Goal: Task Accomplishment & Management: Manage account settings

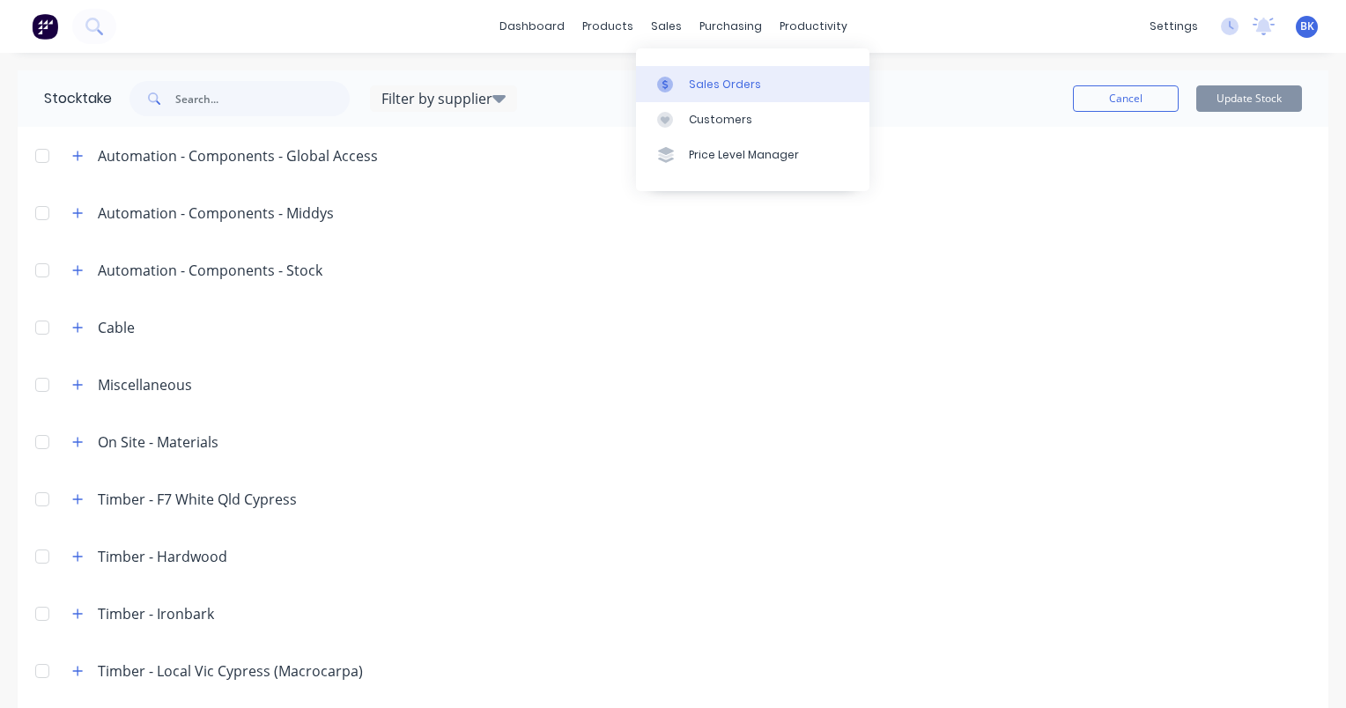
click at [695, 90] on div "Sales Orders" at bounding box center [725, 85] width 72 height 16
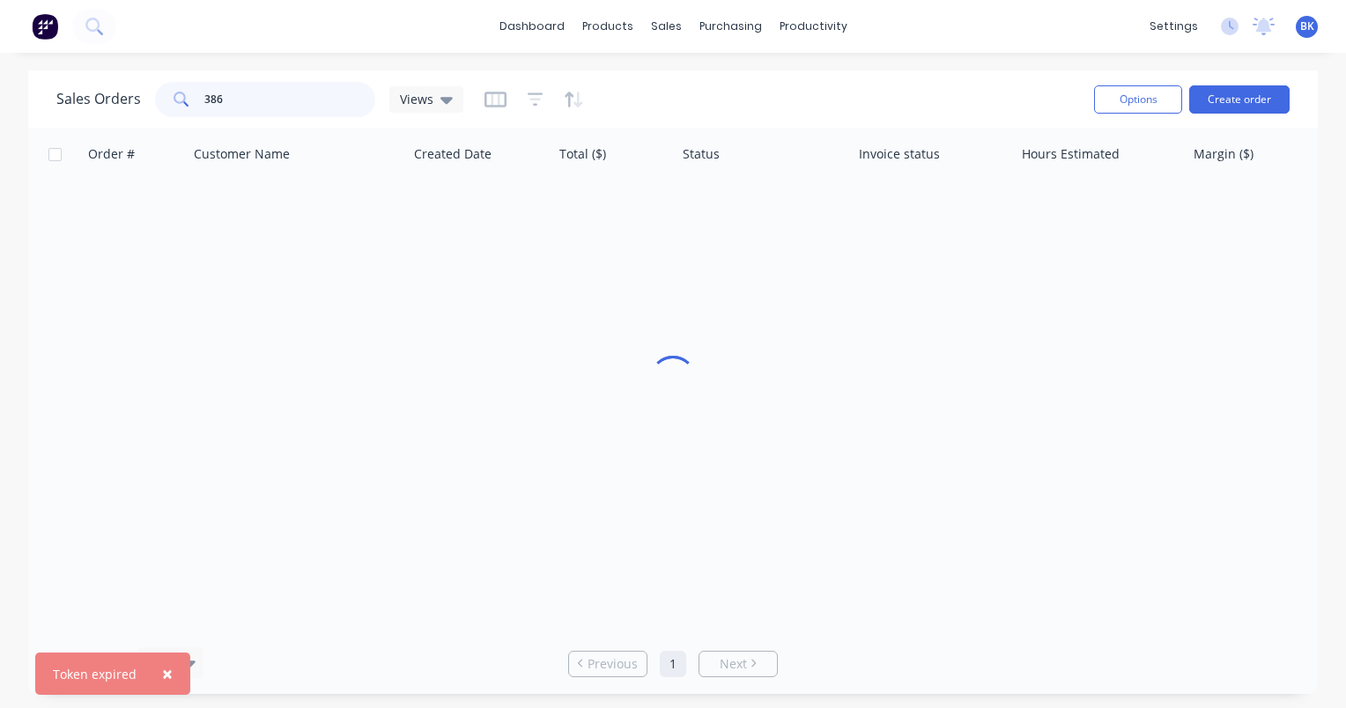
click at [317, 107] on input "386" at bounding box center [290, 99] width 172 height 35
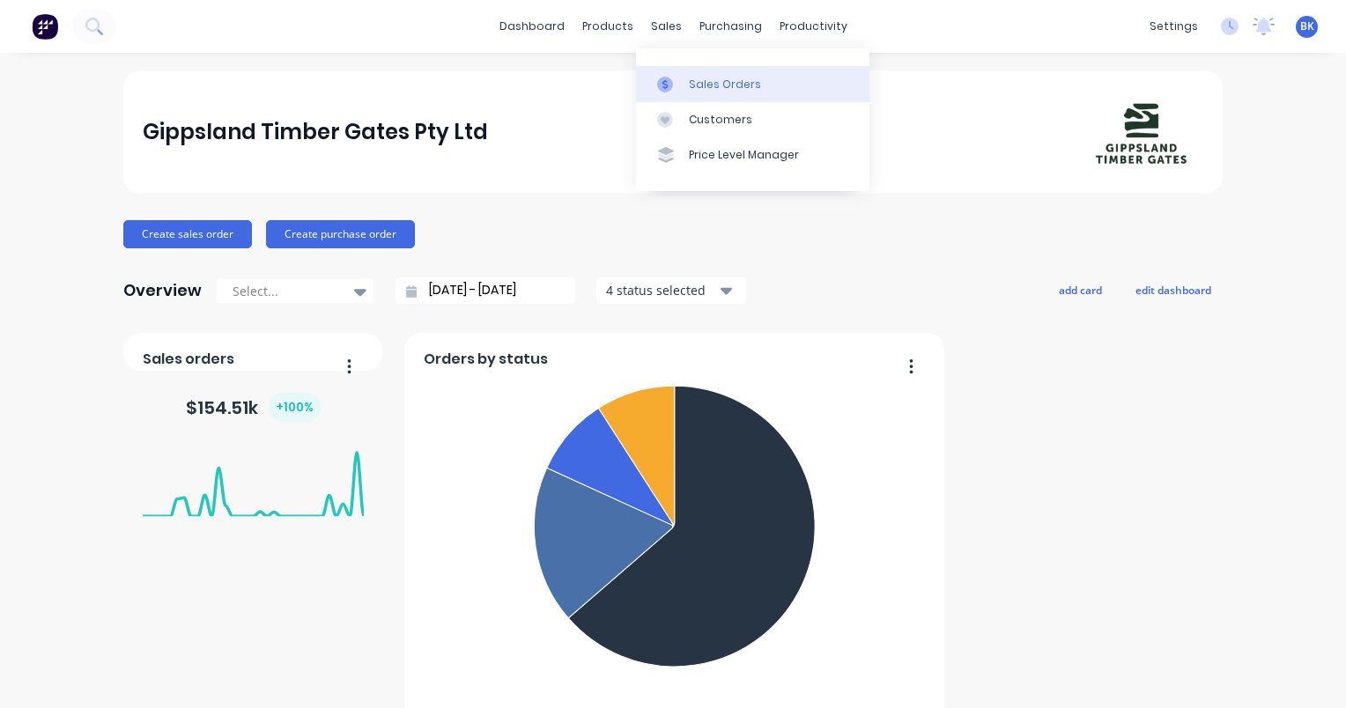
click at [703, 85] on div "Sales Orders" at bounding box center [725, 85] width 72 height 16
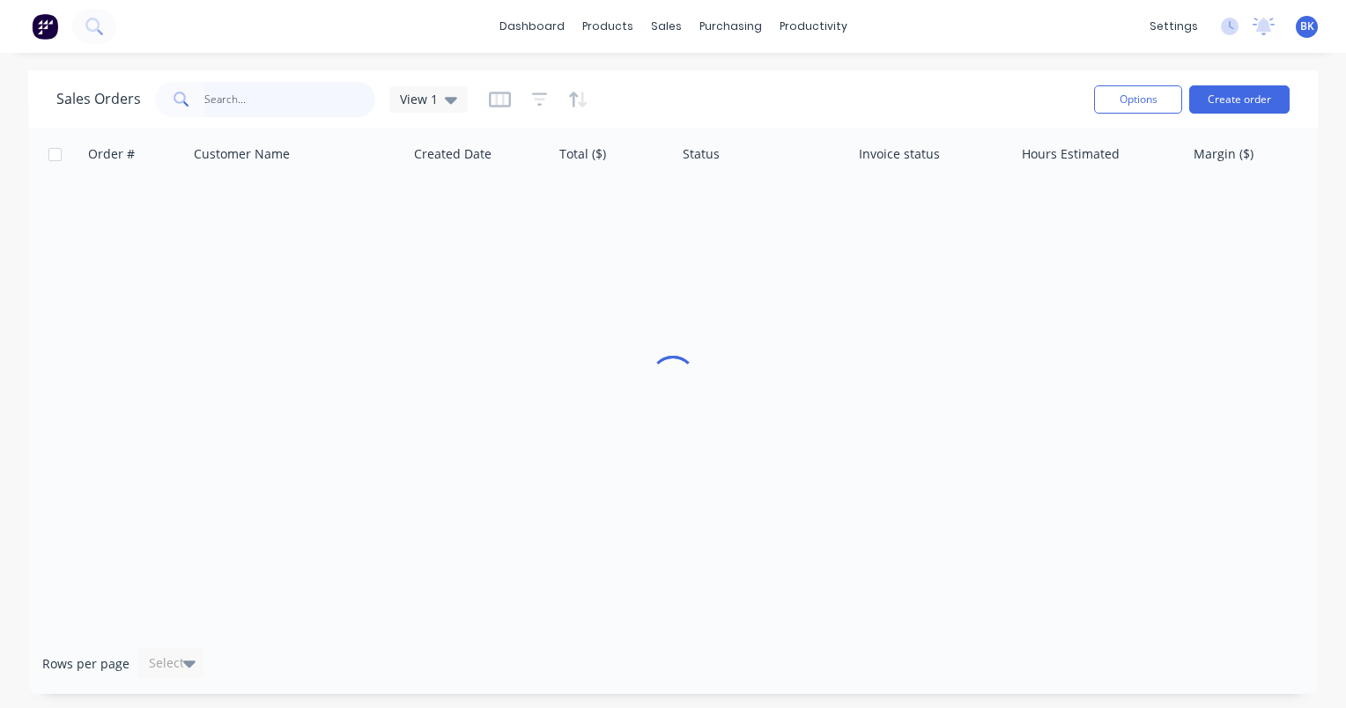
click at [223, 95] on input "text" at bounding box center [290, 99] width 172 height 35
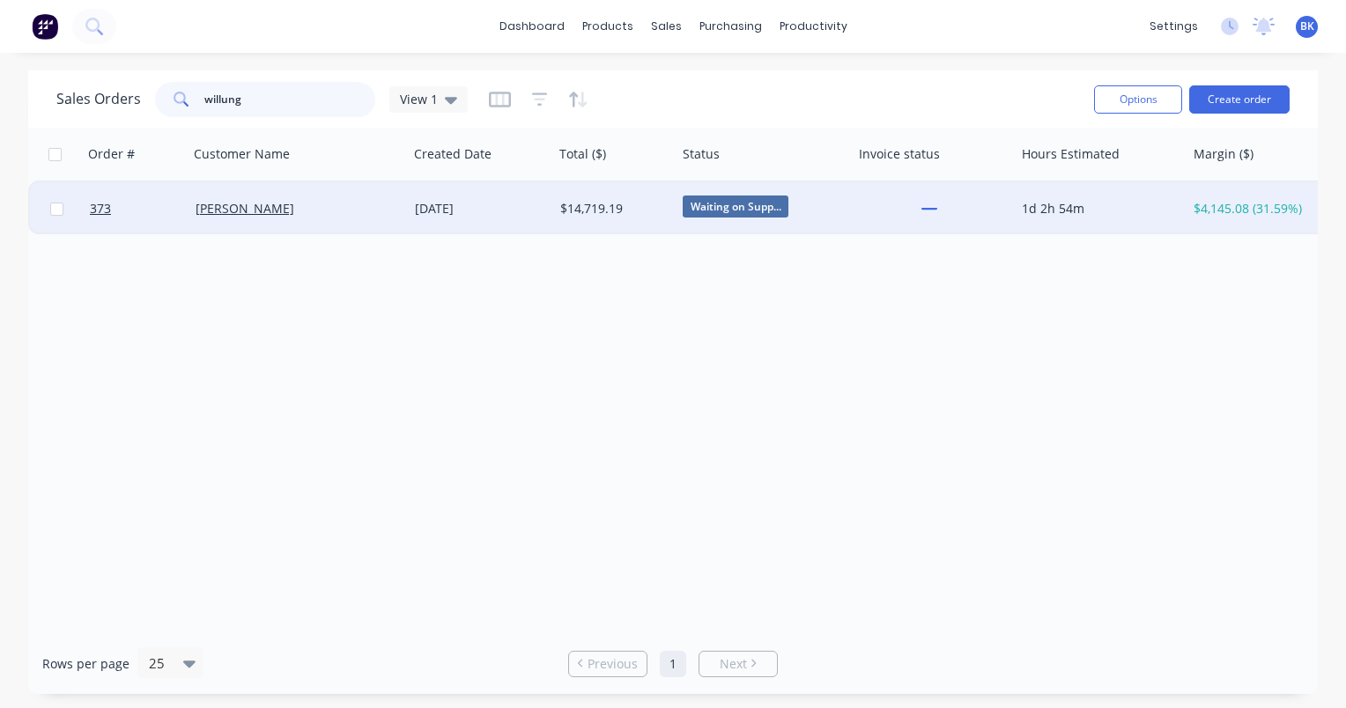
type input "willung"
click at [337, 206] on div "Dawn Poon" at bounding box center [292, 209] width 195 height 18
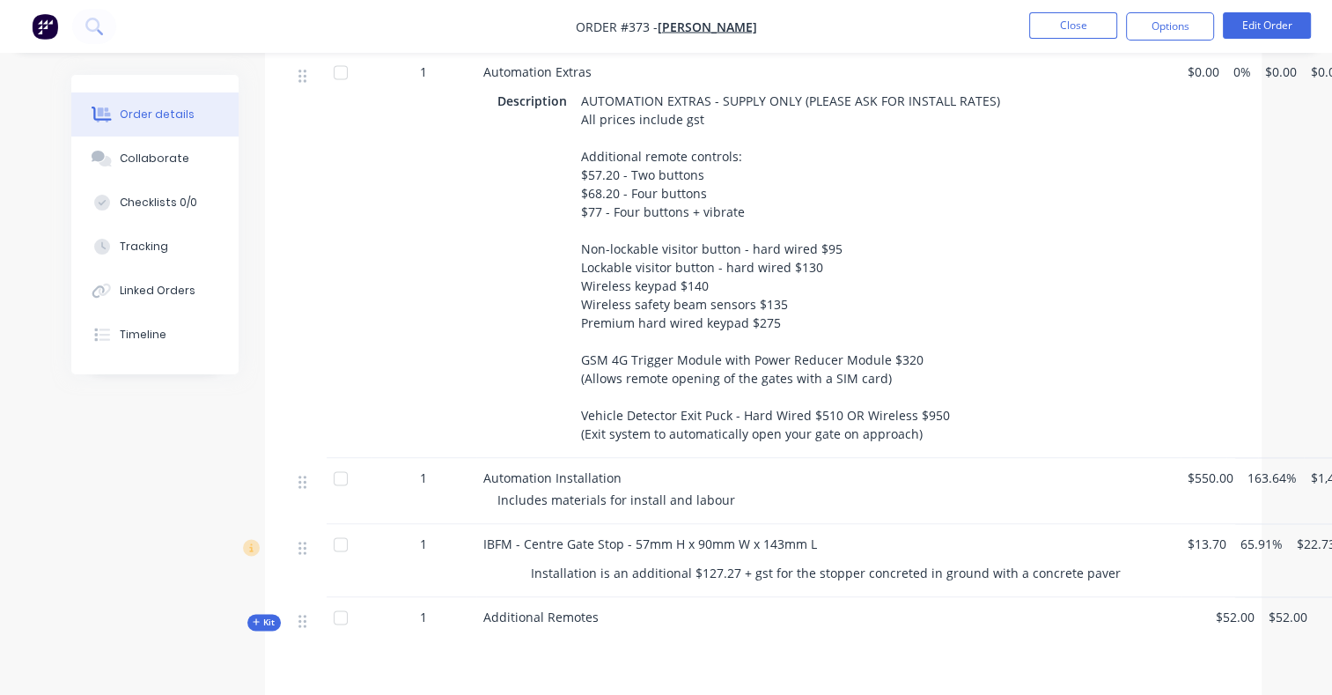
scroll to position [2464, 0]
click at [1081, 35] on button "Close" at bounding box center [1073, 25] width 88 height 26
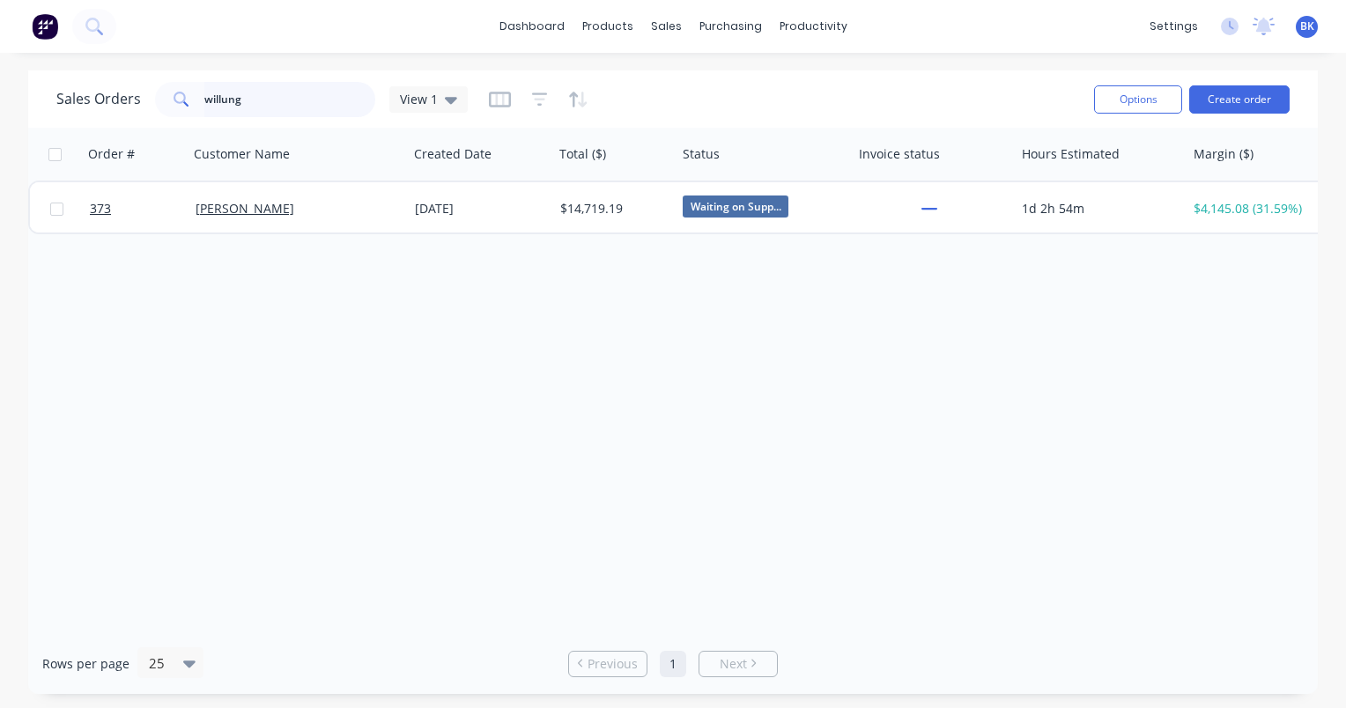
click at [265, 103] on input "willung" at bounding box center [290, 99] width 172 height 35
click at [453, 99] on icon at bounding box center [451, 99] width 12 height 19
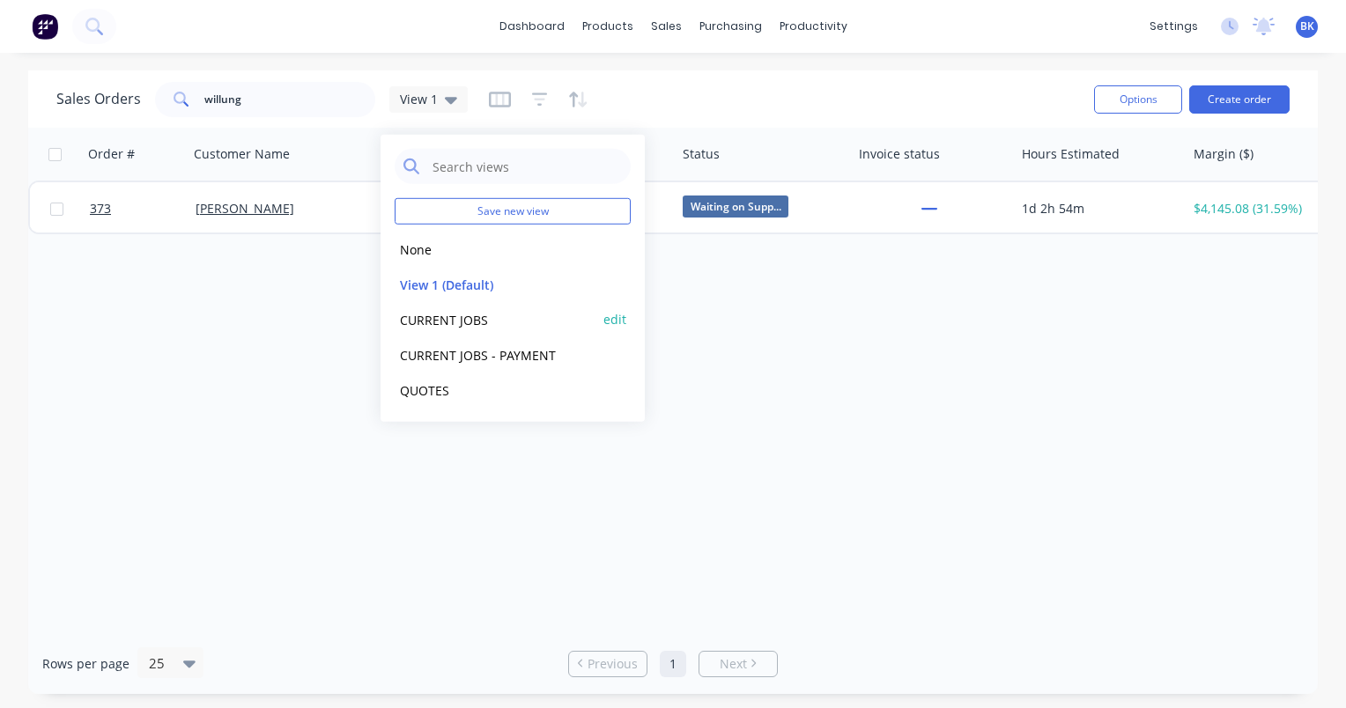
click at [458, 313] on button "CURRENT JOBS" at bounding box center [495, 319] width 201 height 20
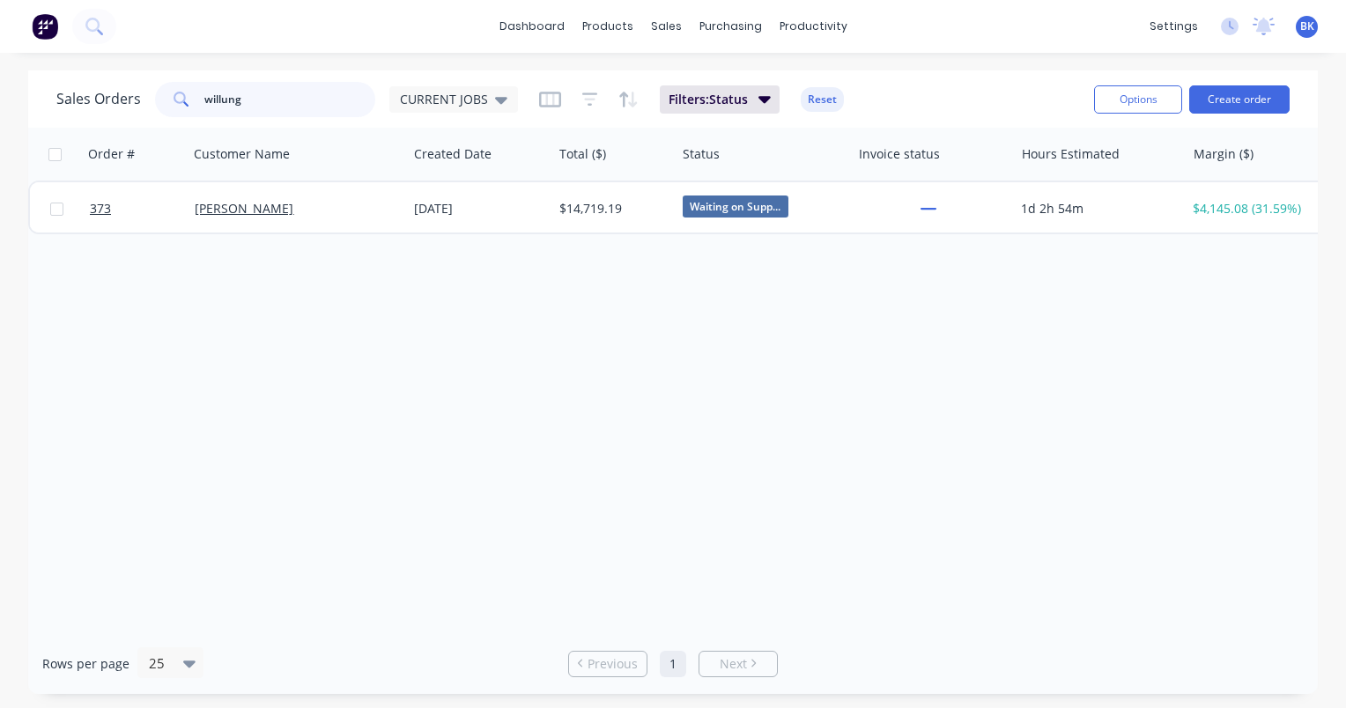
drag, startPoint x: 247, startPoint y: 111, endPoint x: 66, endPoint y: 122, distance: 181.8
click at [67, 123] on div "Sales Orders willung CURRENT JOBS Filters: Status Reset Options Create order" at bounding box center [672, 98] width 1289 height 57
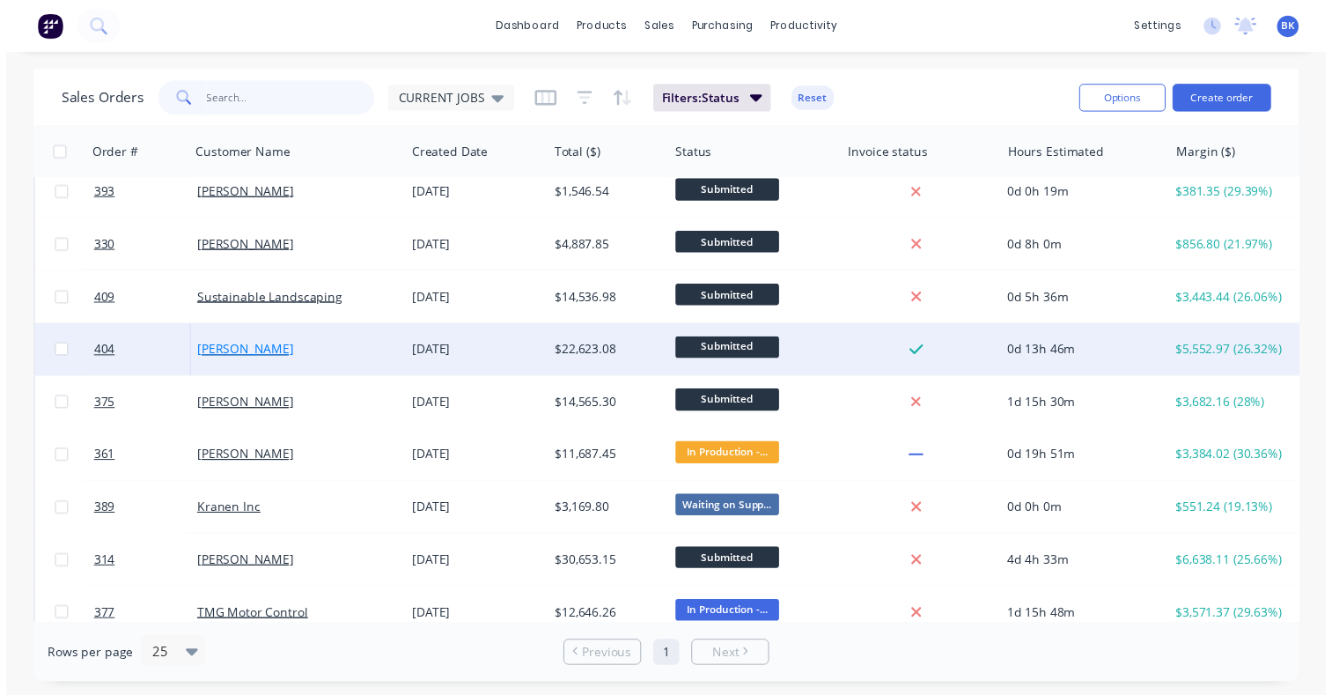
scroll to position [175, 0]
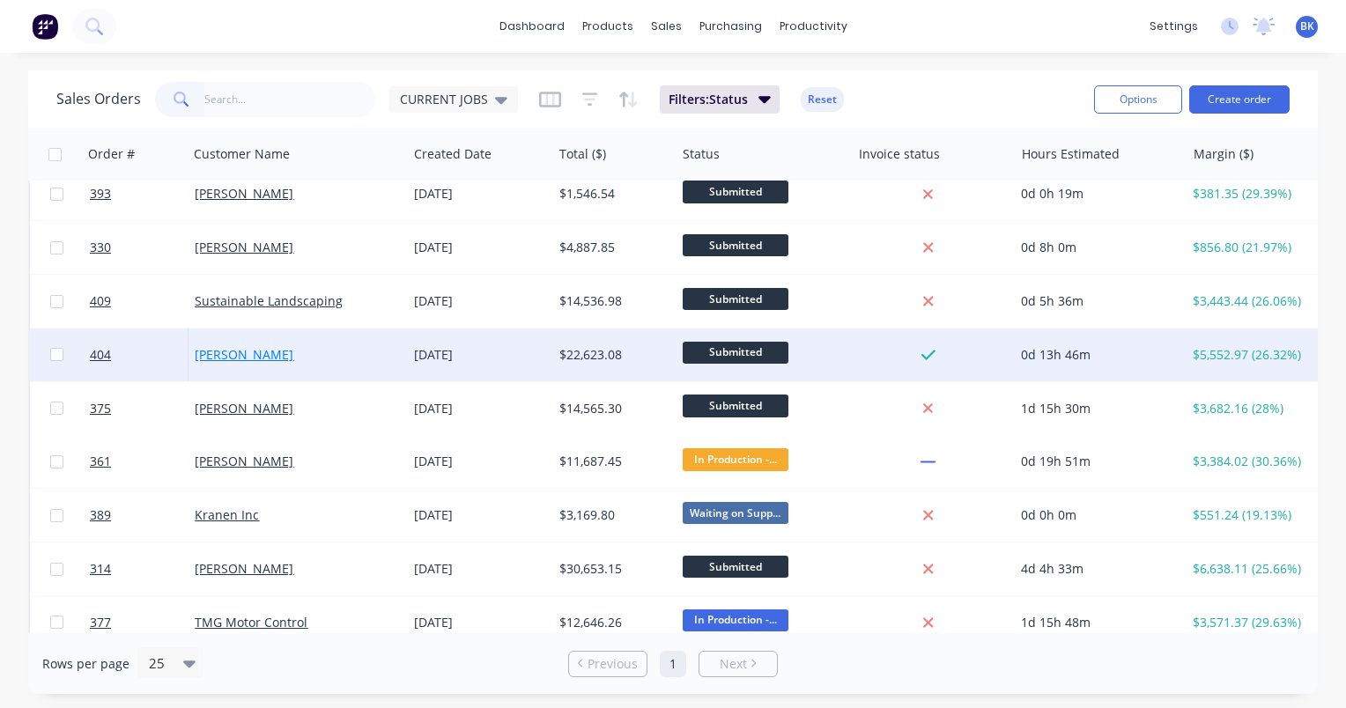
click at [243, 352] on link "Chris Prior" at bounding box center [244, 354] width 99 height 17
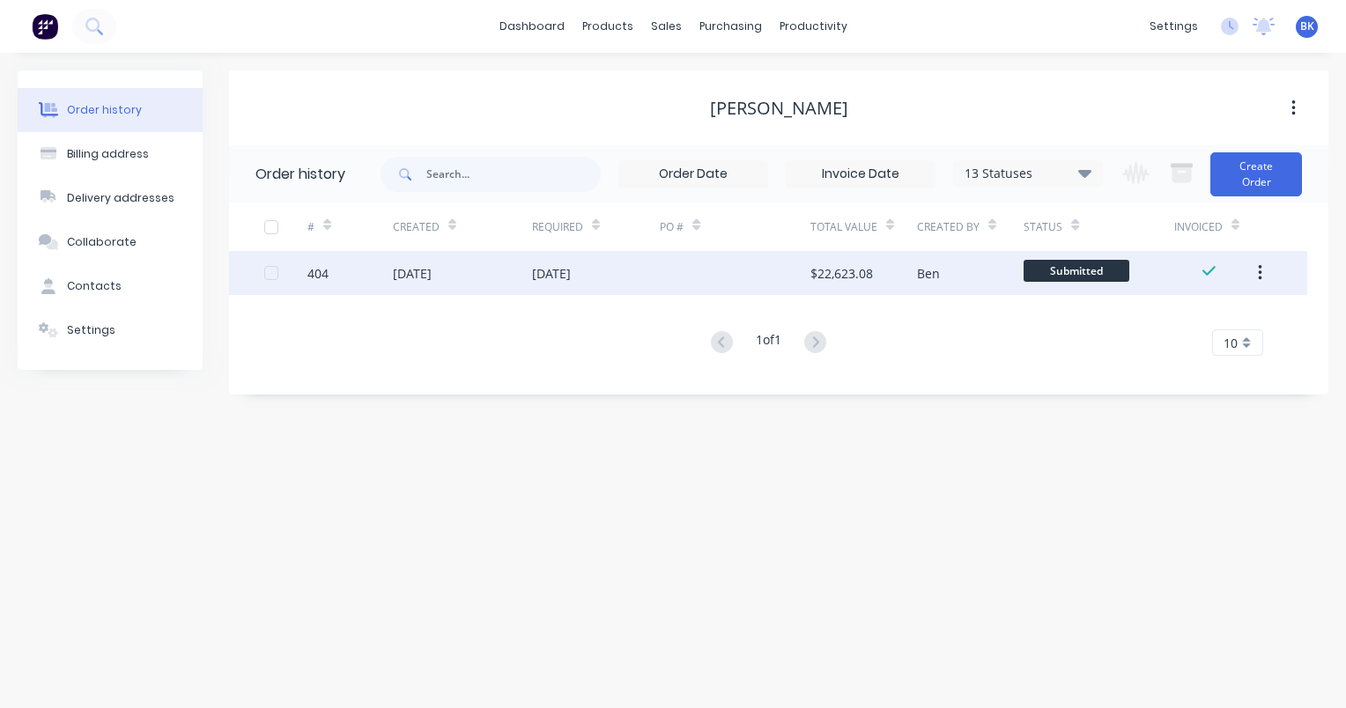
click at [705, 277] on div at bounding box center [735, 273] width 150 height 44
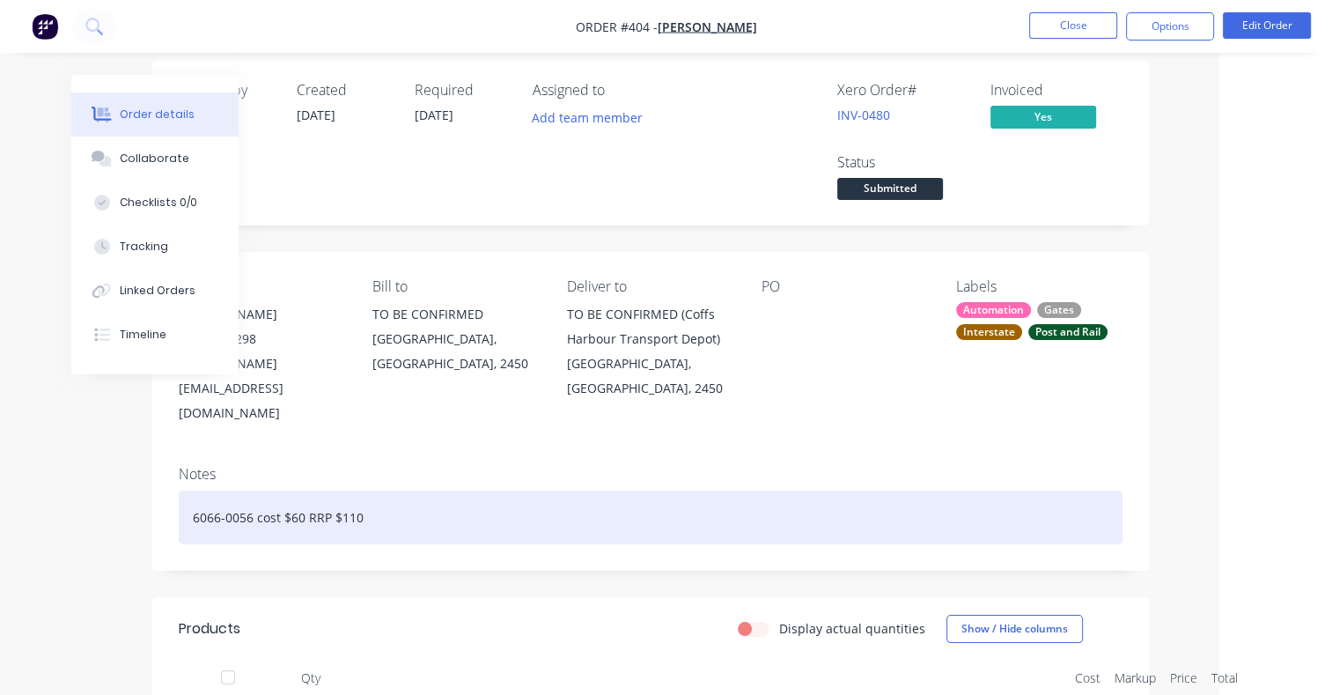
scroll to position [12, 113]
copy div "6066-0056"
drag, startPoint x: 250, startPoint y: 494, endPoint x: 180, endPoint y: 493, distance: 70.5
click at [180, 493] on div "6066-0056 cost $60 RRP $110" at bounding box center [651, 519] width 944 height 54
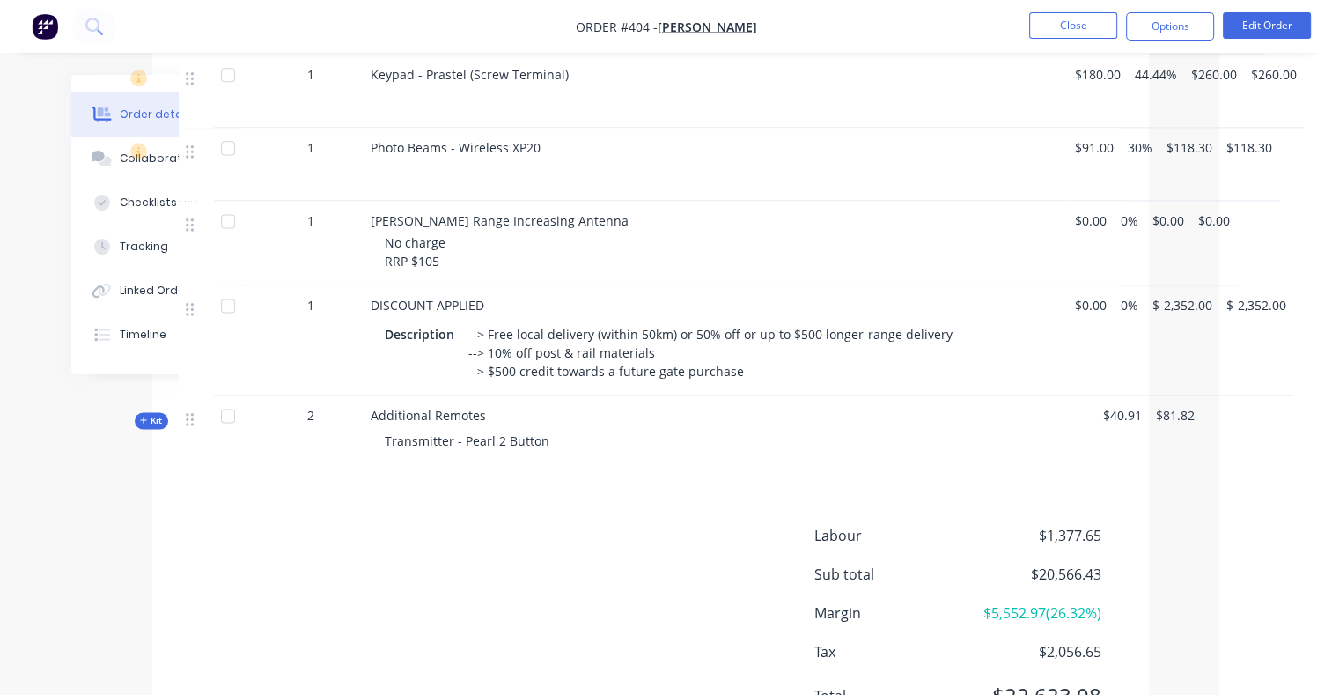
scroll to position [2388, 113]
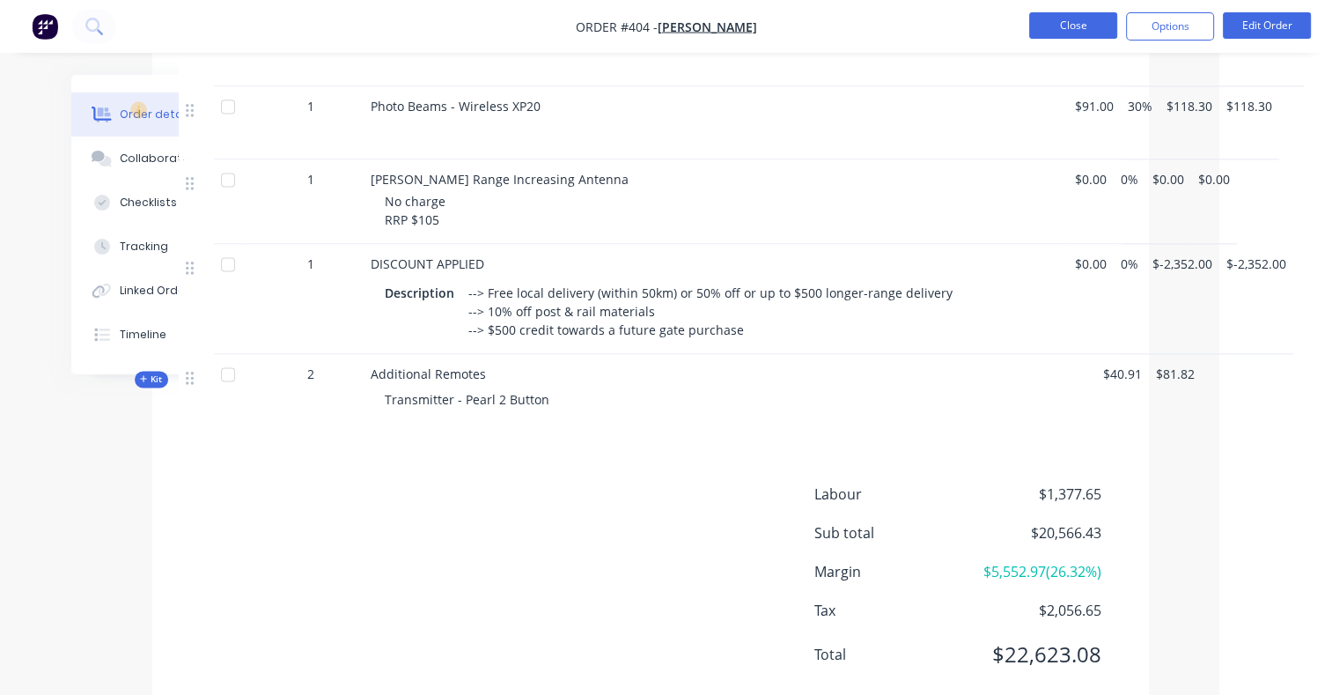
click at [1067, 32] on button "Close" at bounding box center [1073, 25] width 88 height 26
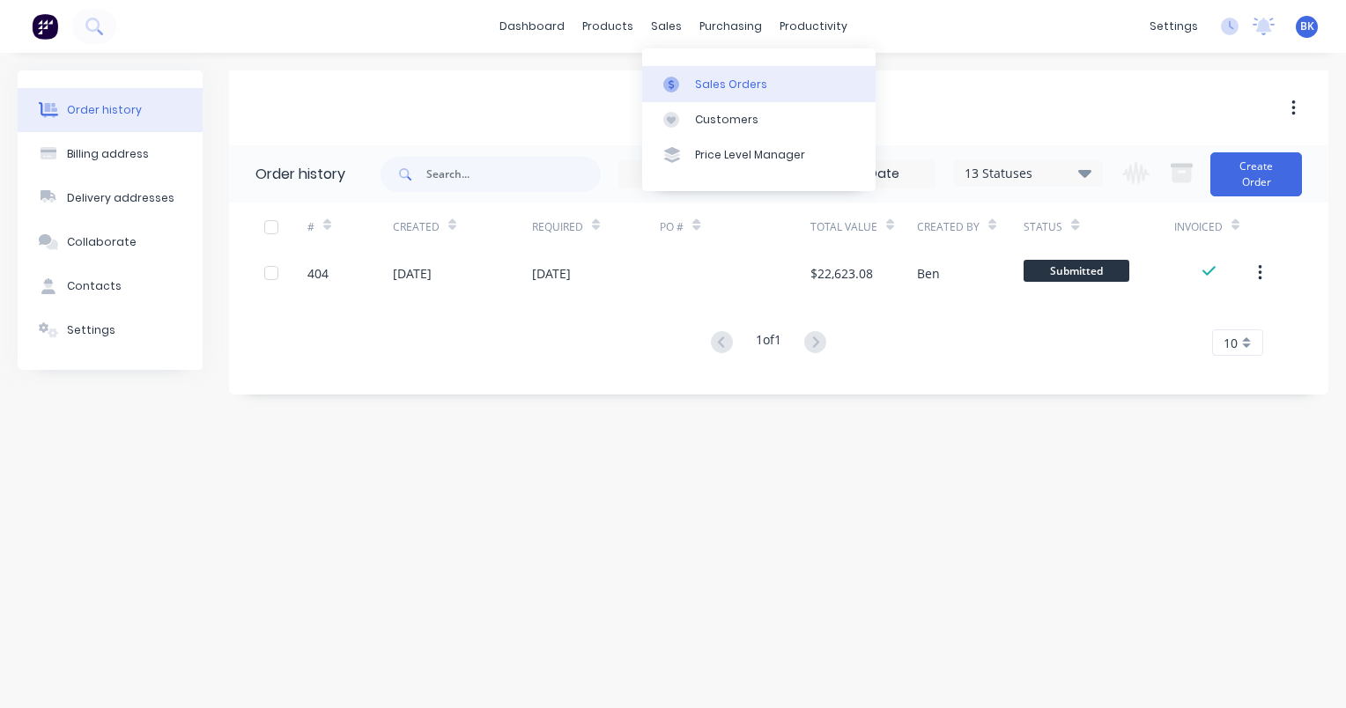
click at [724, 89] on div "Sales Orders" at bounding box center [731, 85] width 72 height 16
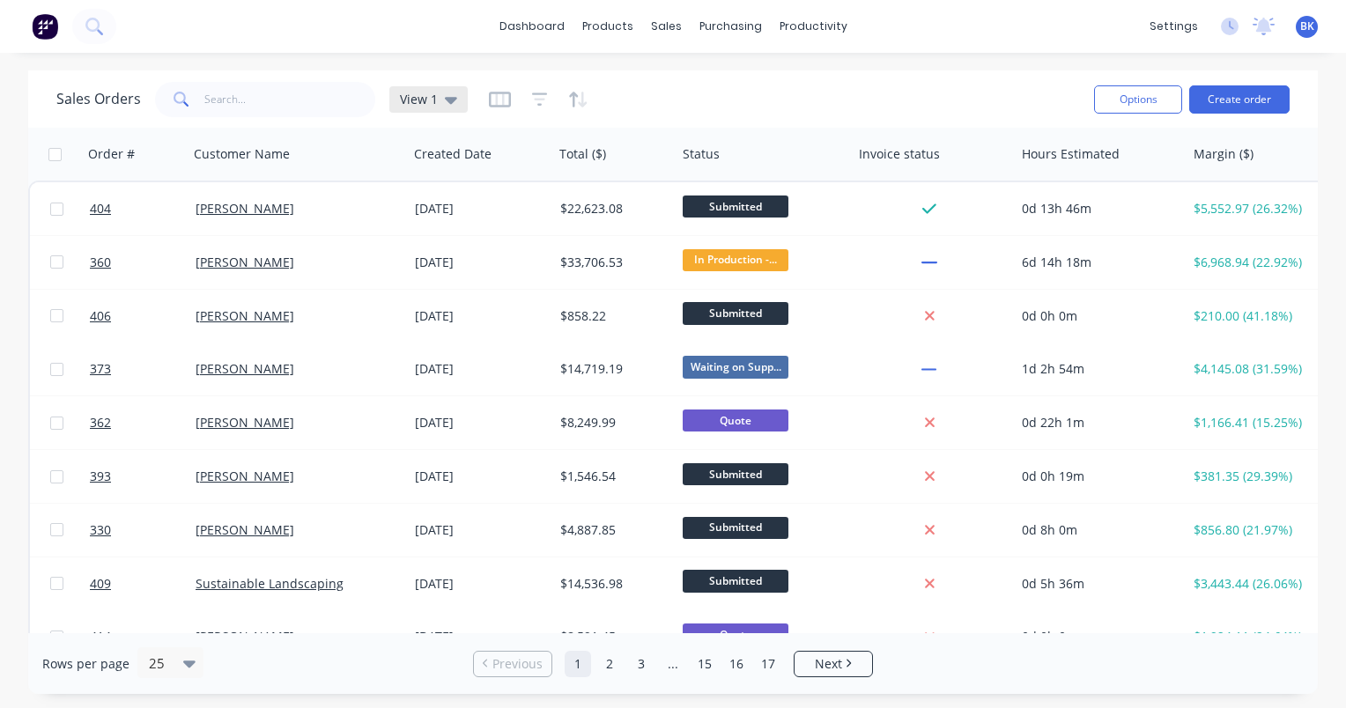
click at [445, 105] on icon at bounding box center [451, 99] width 12 height 19
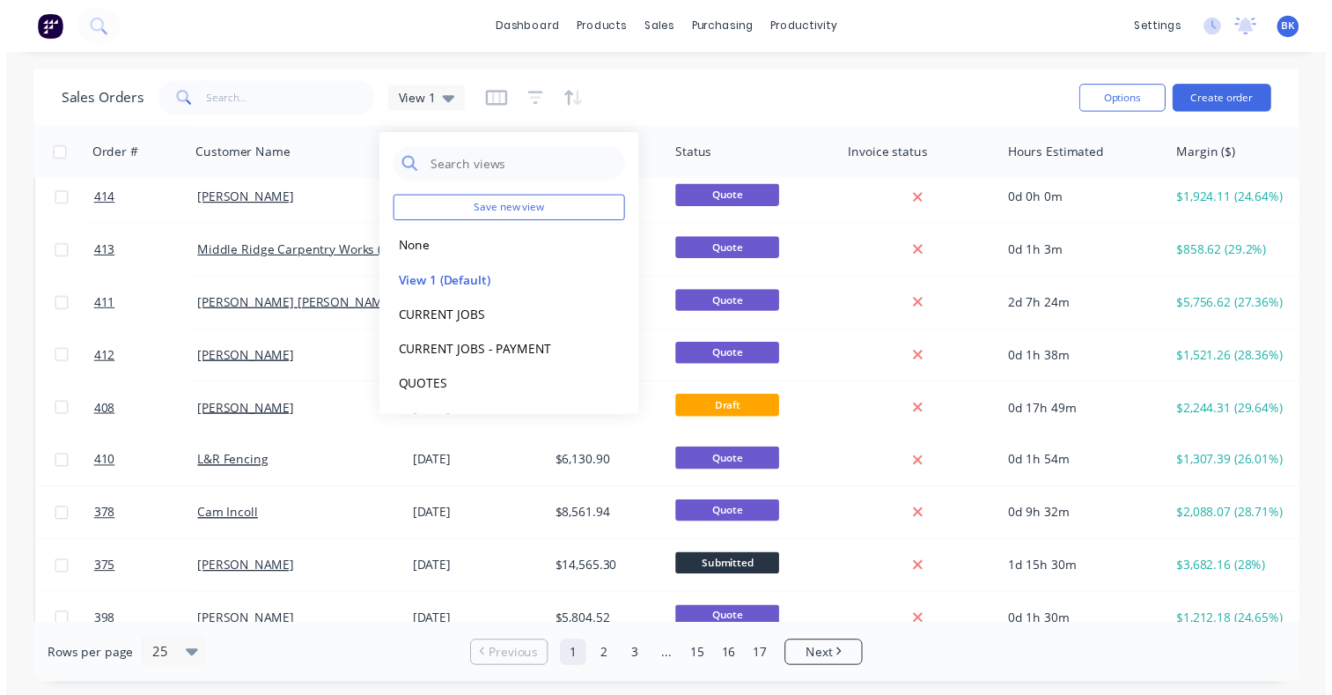
scroll to position [438, 0]
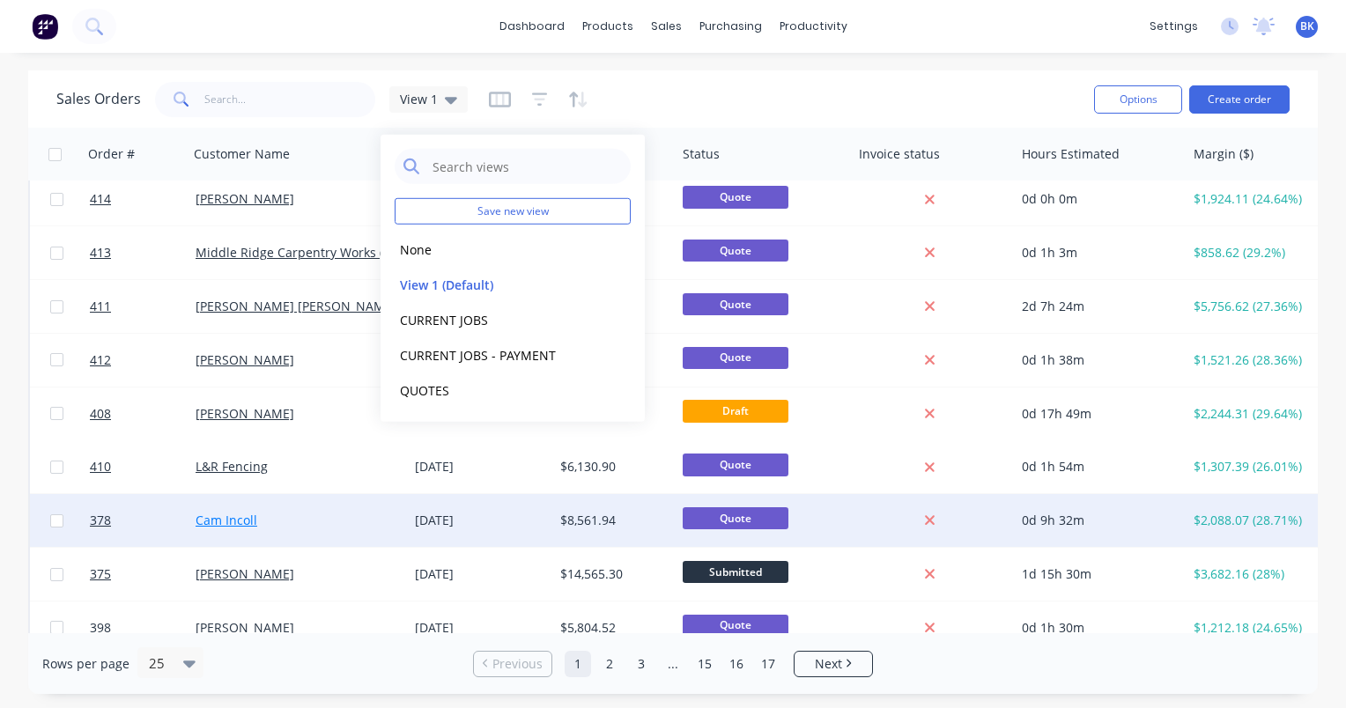
click at [243, 519] on link "Cam Incoll" at bounding box center [226, 520] width 62 height 17
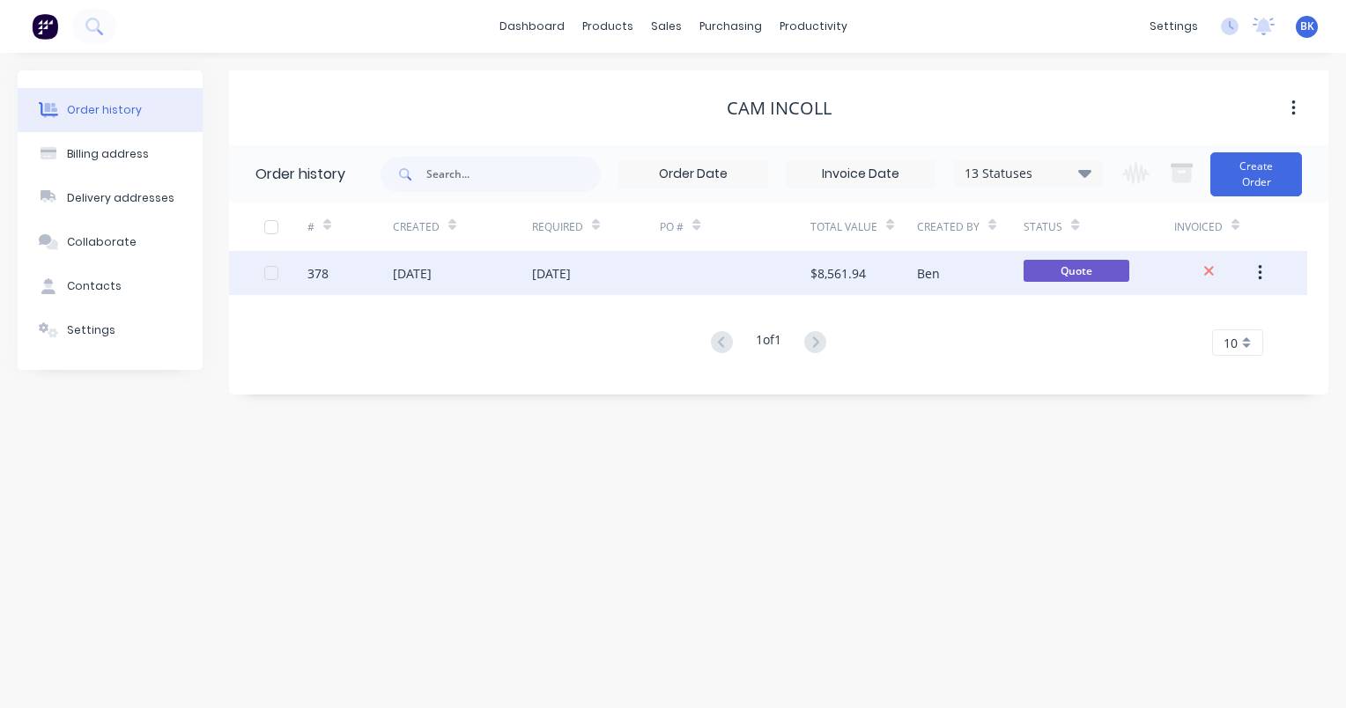
click at [686, 285] on div at bounding box center [735, 273] width 150 height 44
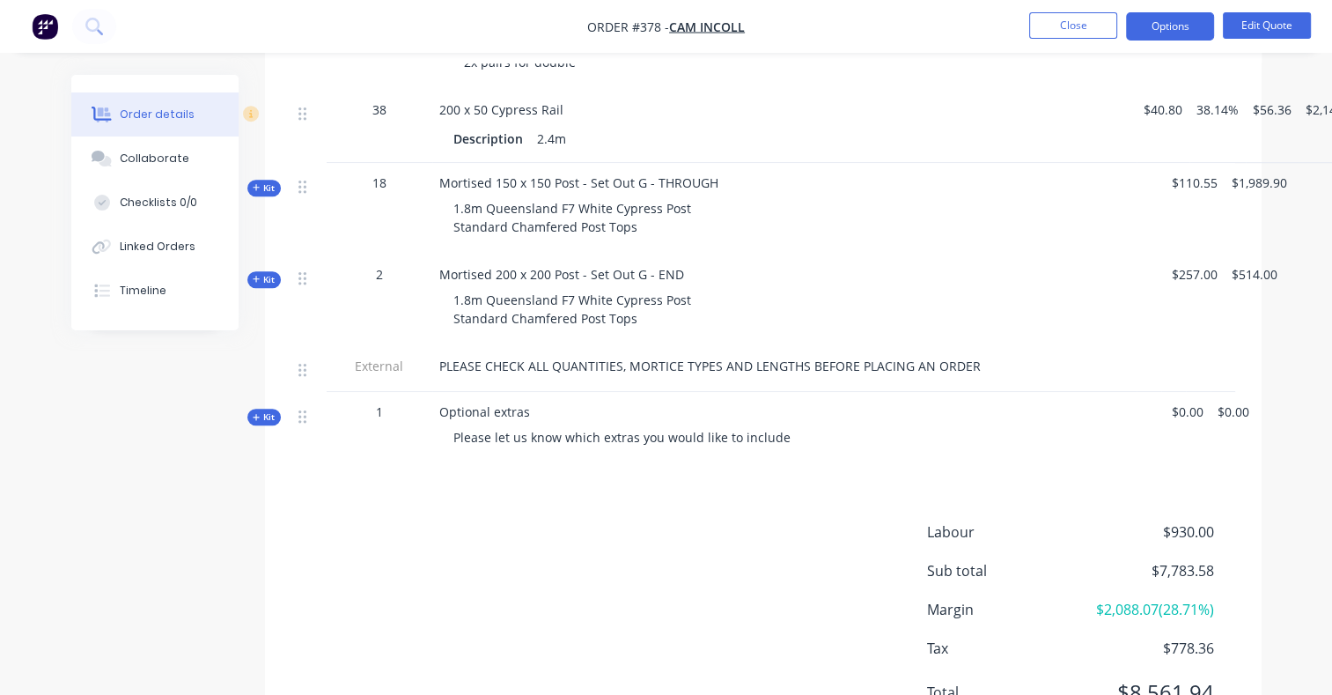
scroll to position [1233, 0]
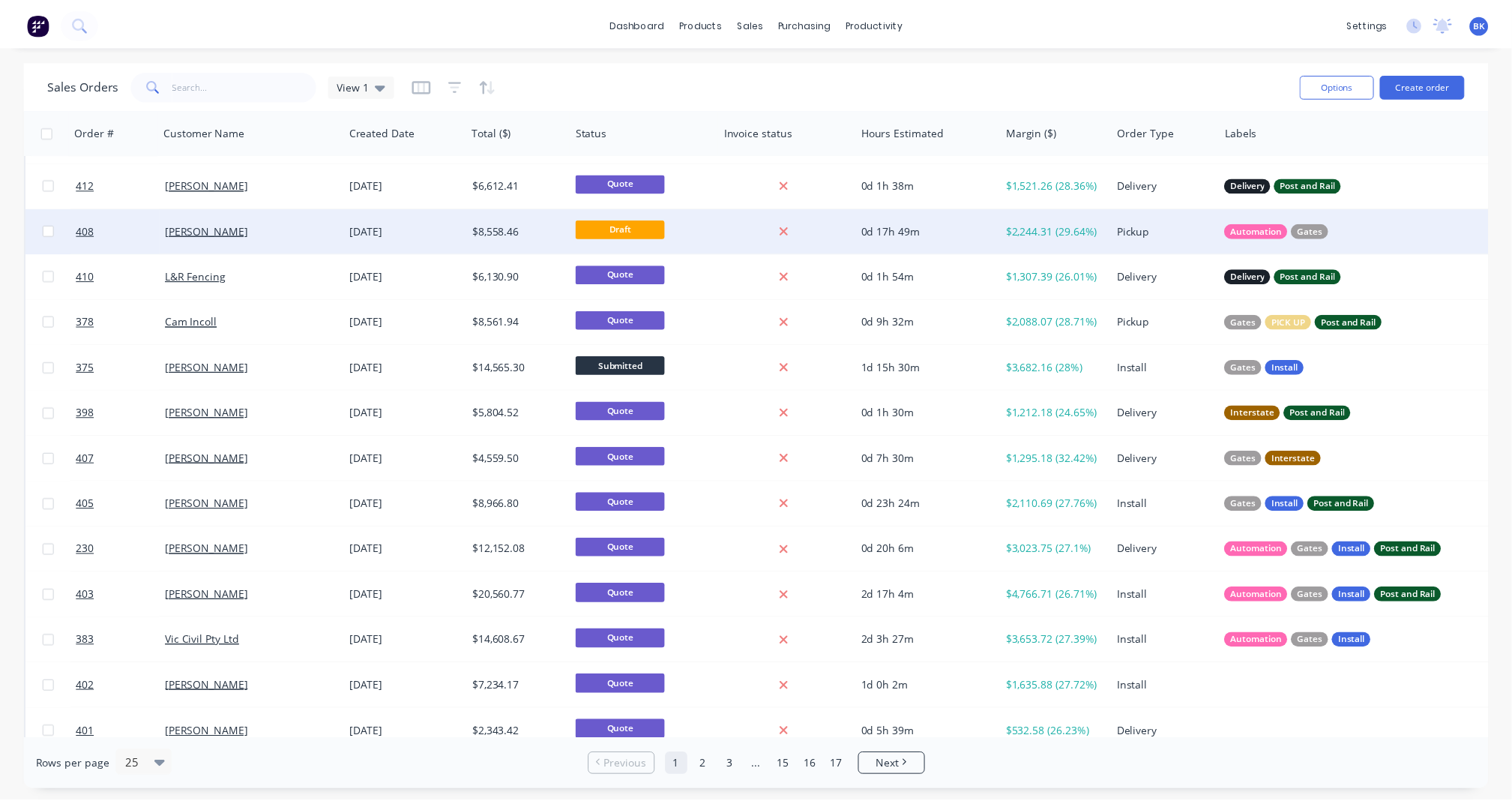
scroll to position [498, 0]
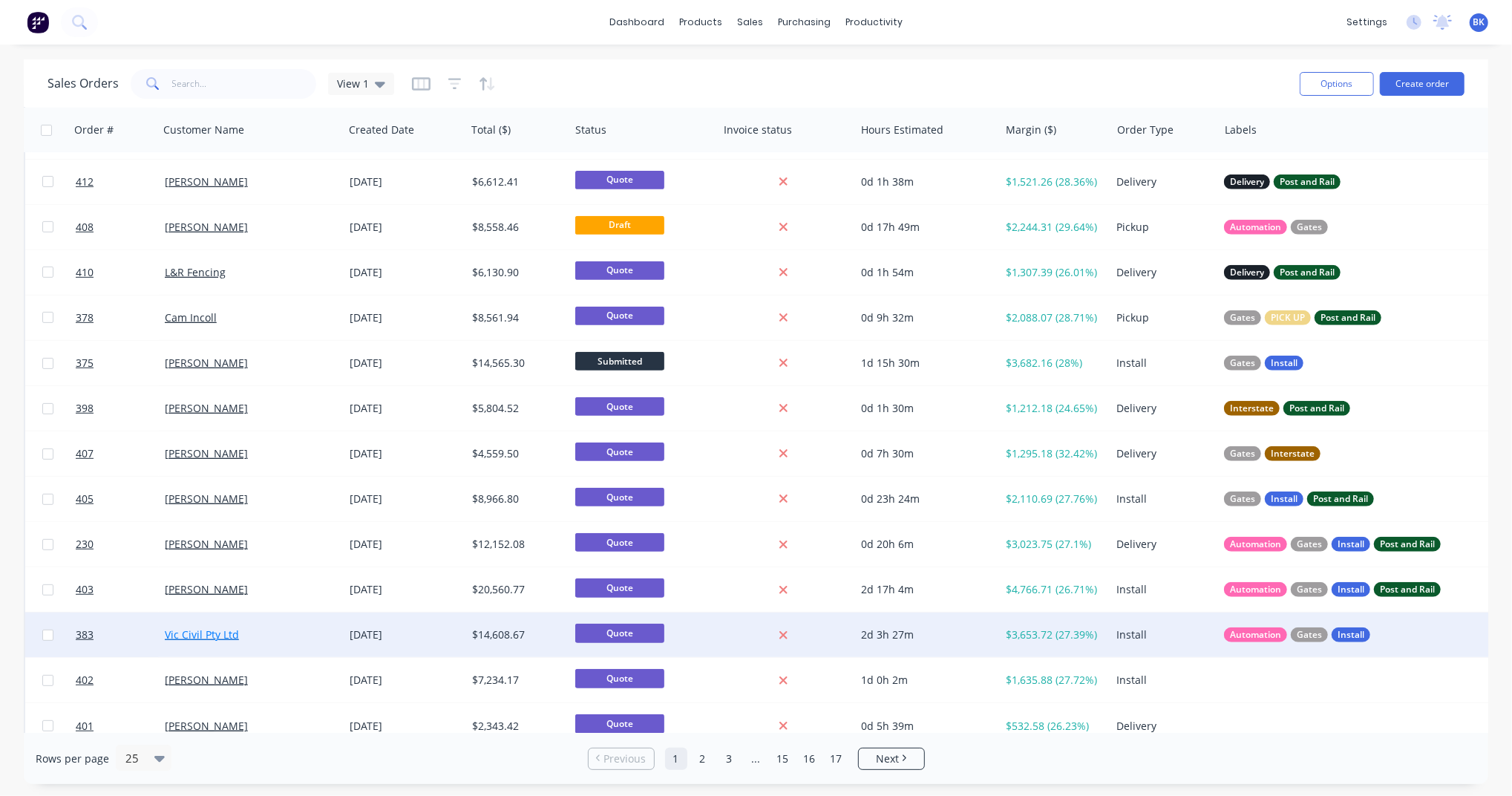
click at [208, 596] on link "Vic Civil Pty Ltd" at bounding box center [201, 634] width 74 height 14
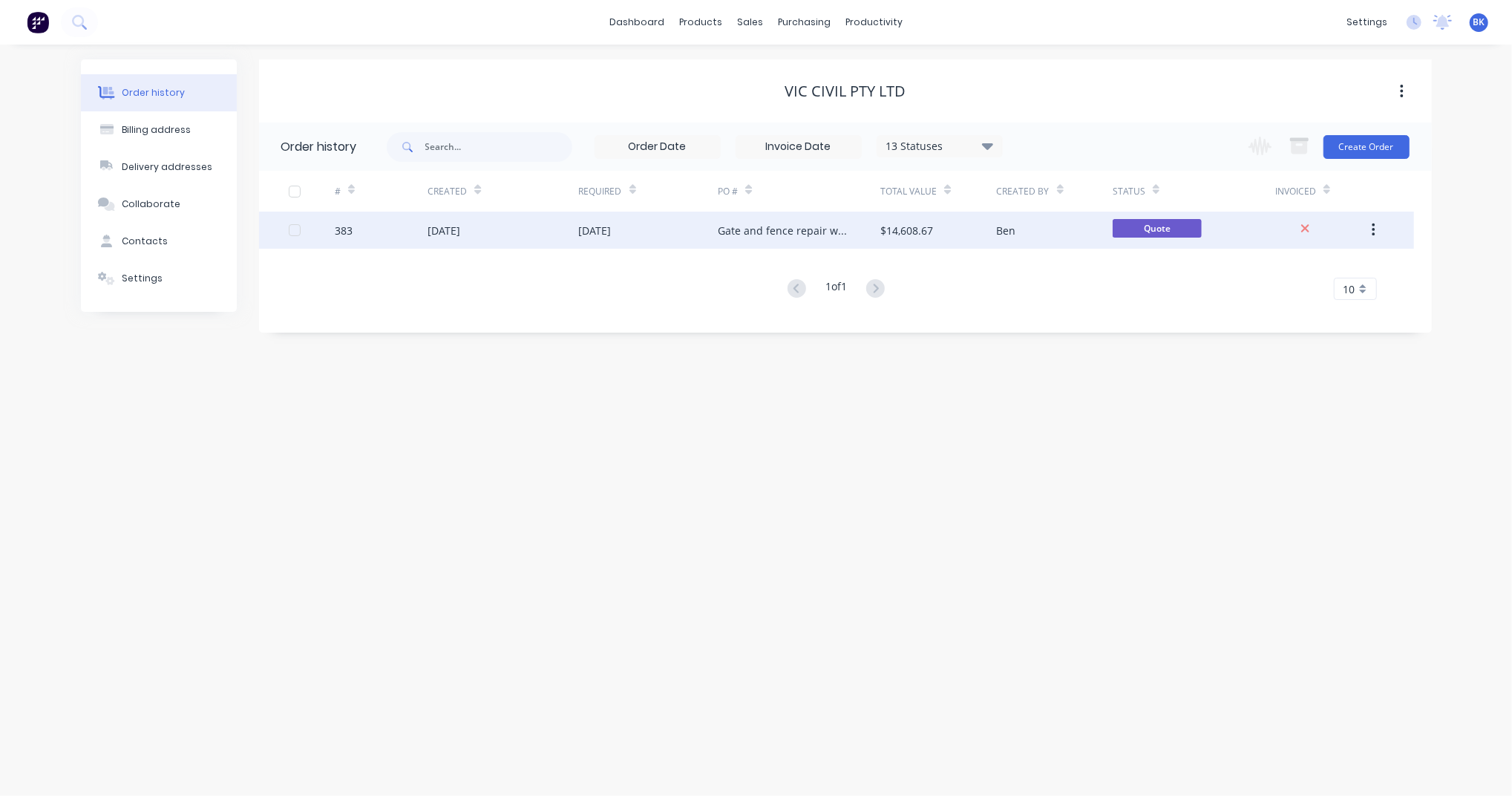
click at [612, 235] on div "18 Jul 2025" at bounding box center [595, 230] width 33 height 15
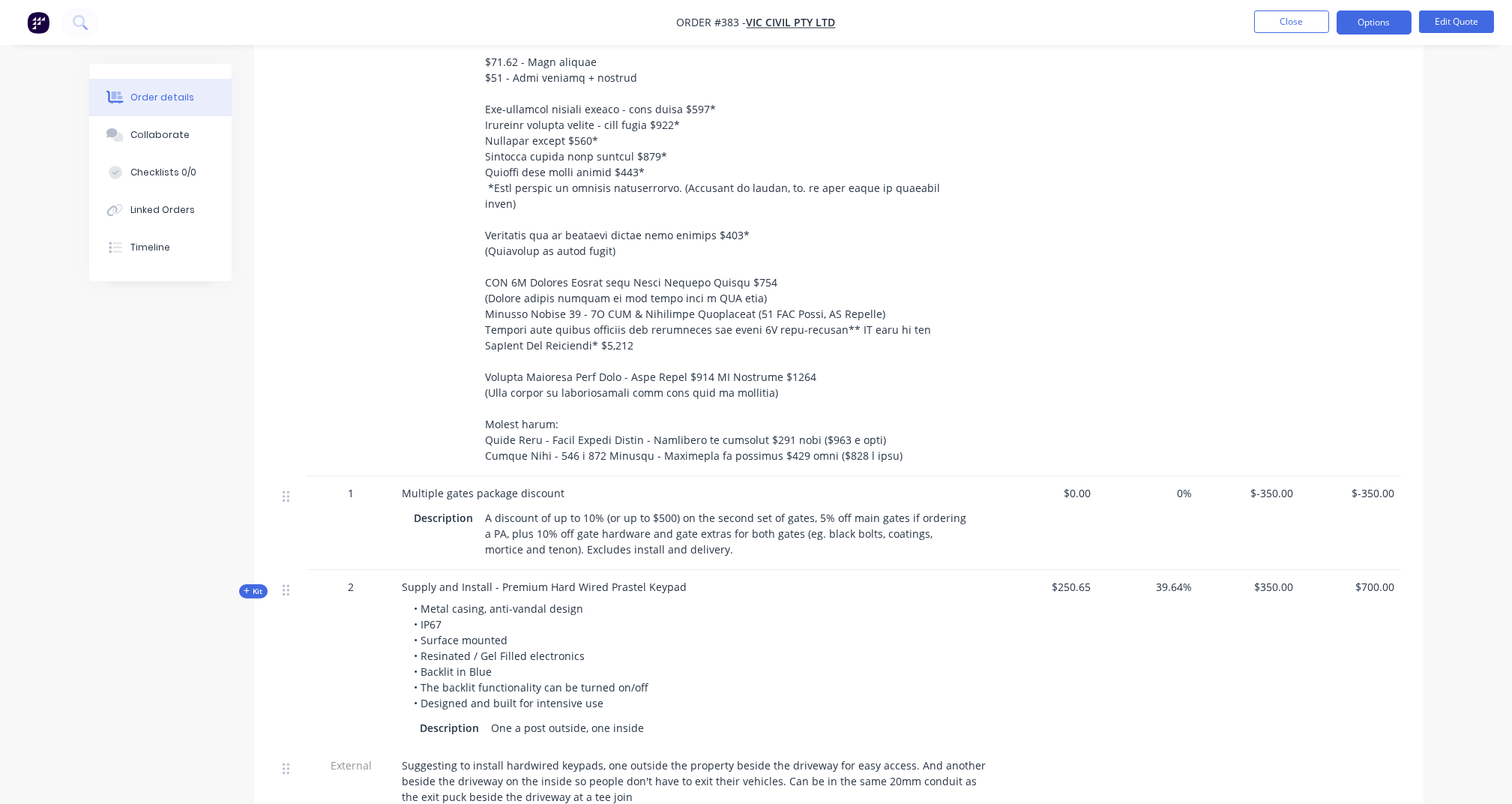
scroll to position [1999, 0]
click at [1145, 15] on button "Options" at bounding box center [1374, 22] width 75 height 24
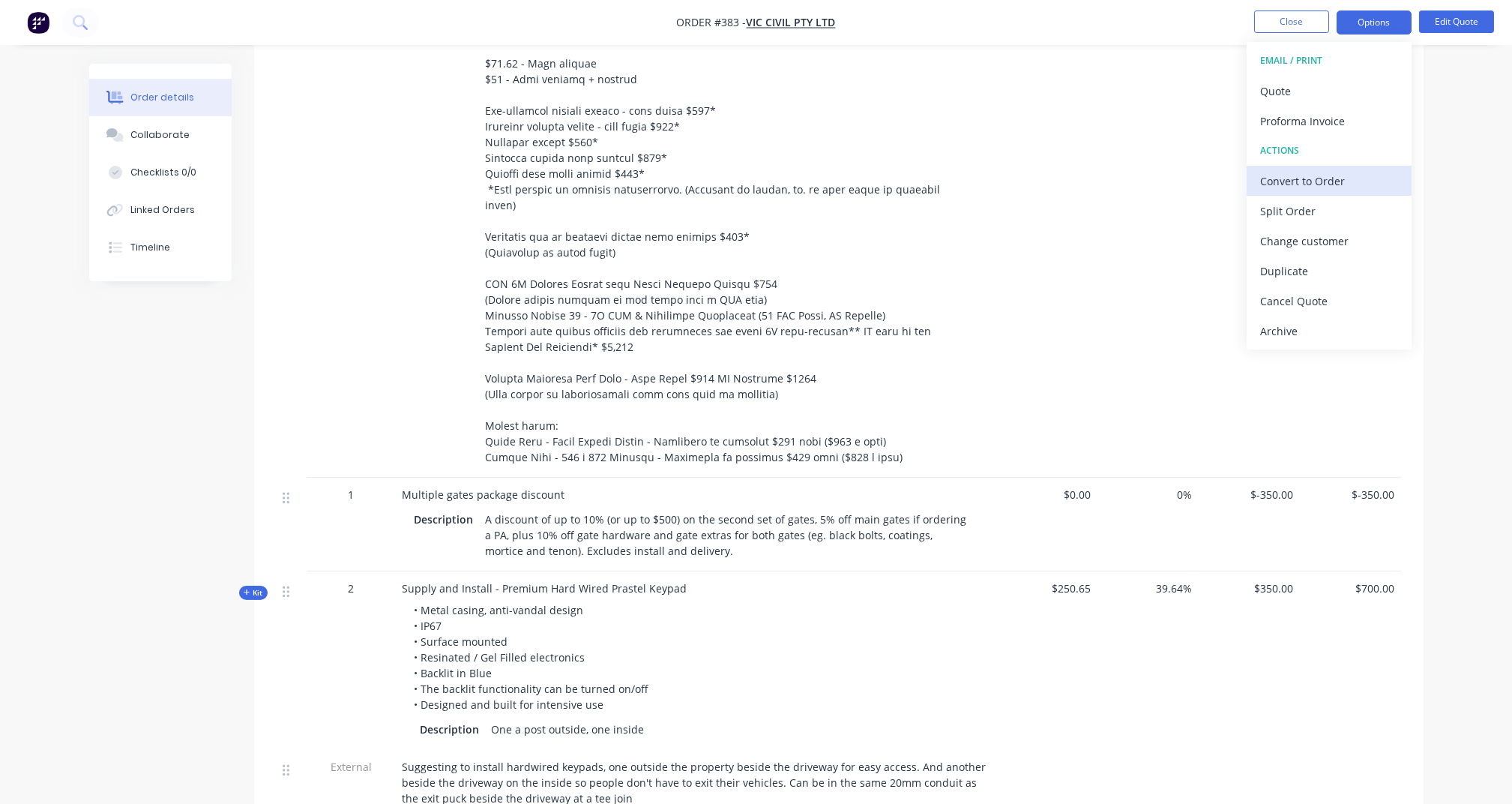
click at [1145, 185] on div "Convert to Order" at bounding box center [1329, 181] width 138 height 22
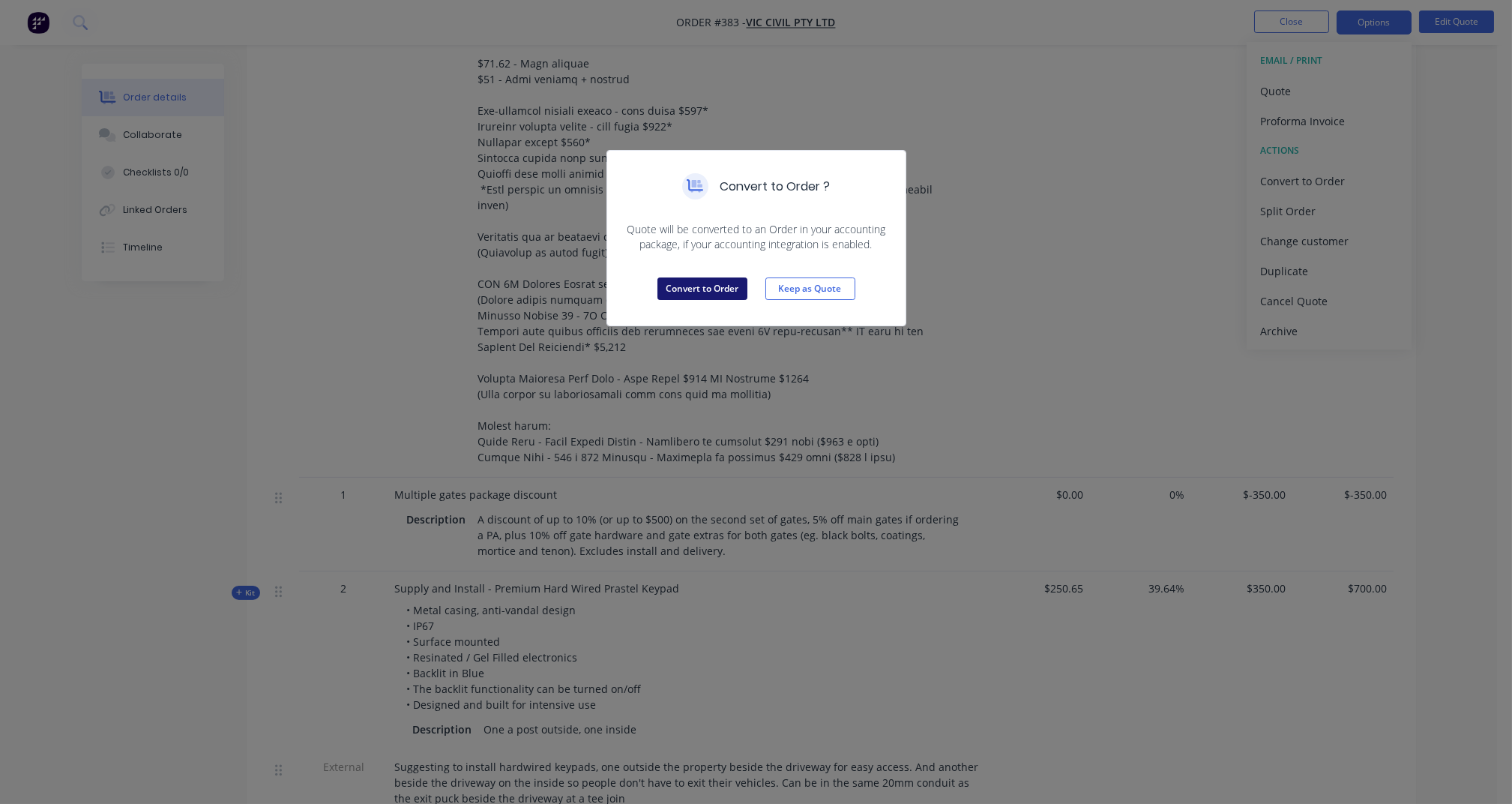
click at [696, 290] on button "Convert to Order" at bounding box center [702, 289] width 90 height 22
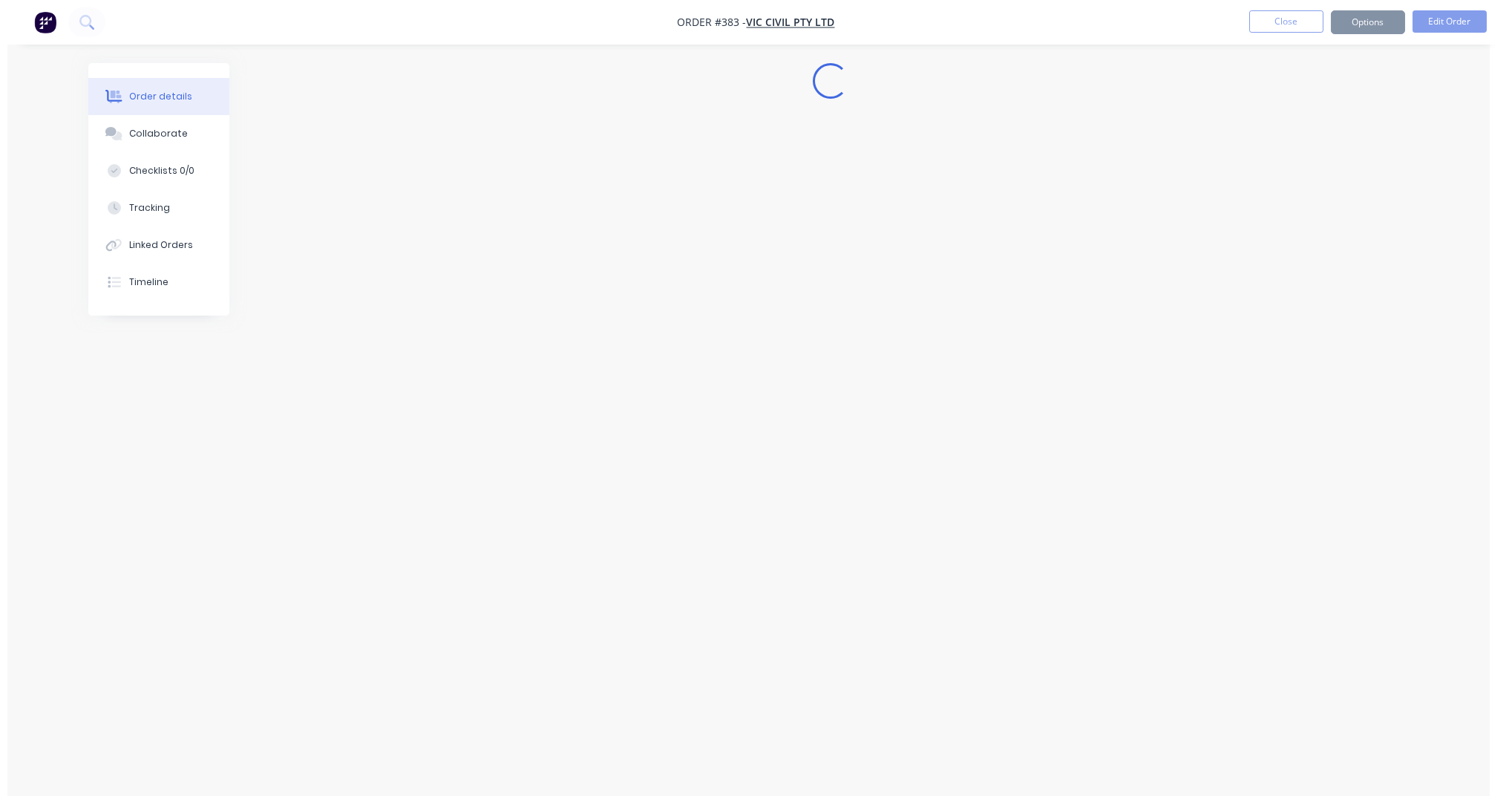
scroll to position [0, 0]
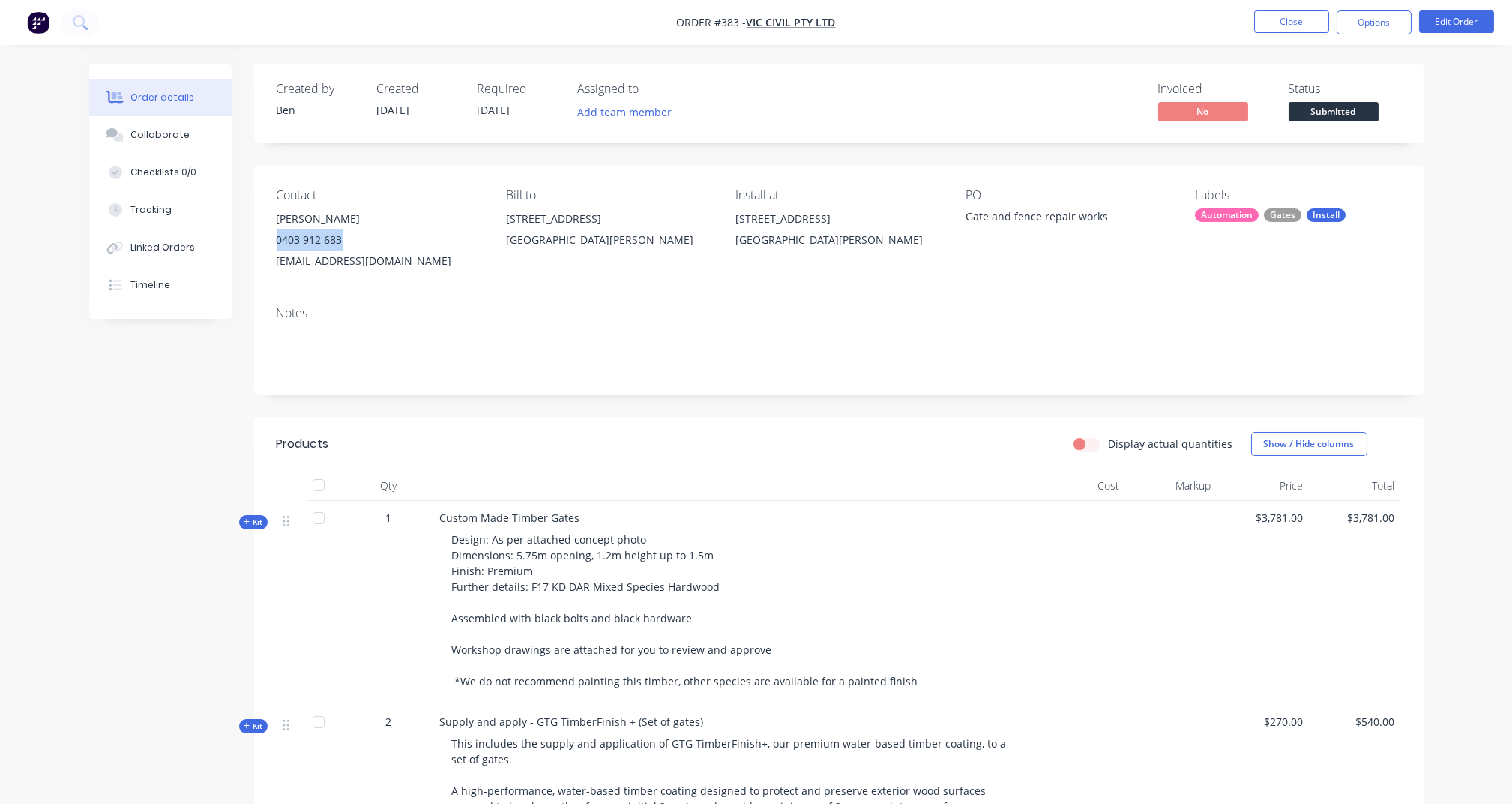
copy div "0403 912 683"
drag, startPoint x: 273, startPoint y: 241, endPoint x: 348, endPoint y: 244, distance: 75.1
click at [348, 244] on div "Contact Ben Thomas 0403 912 683 ben@viccivil.com Bill to 80 Frankston Gardens D…" at bounding box center [839, 230] width 1170 height 129
click at [1145, 26] on button "Close" at bounding box center [1292, 21] width 75 height 22
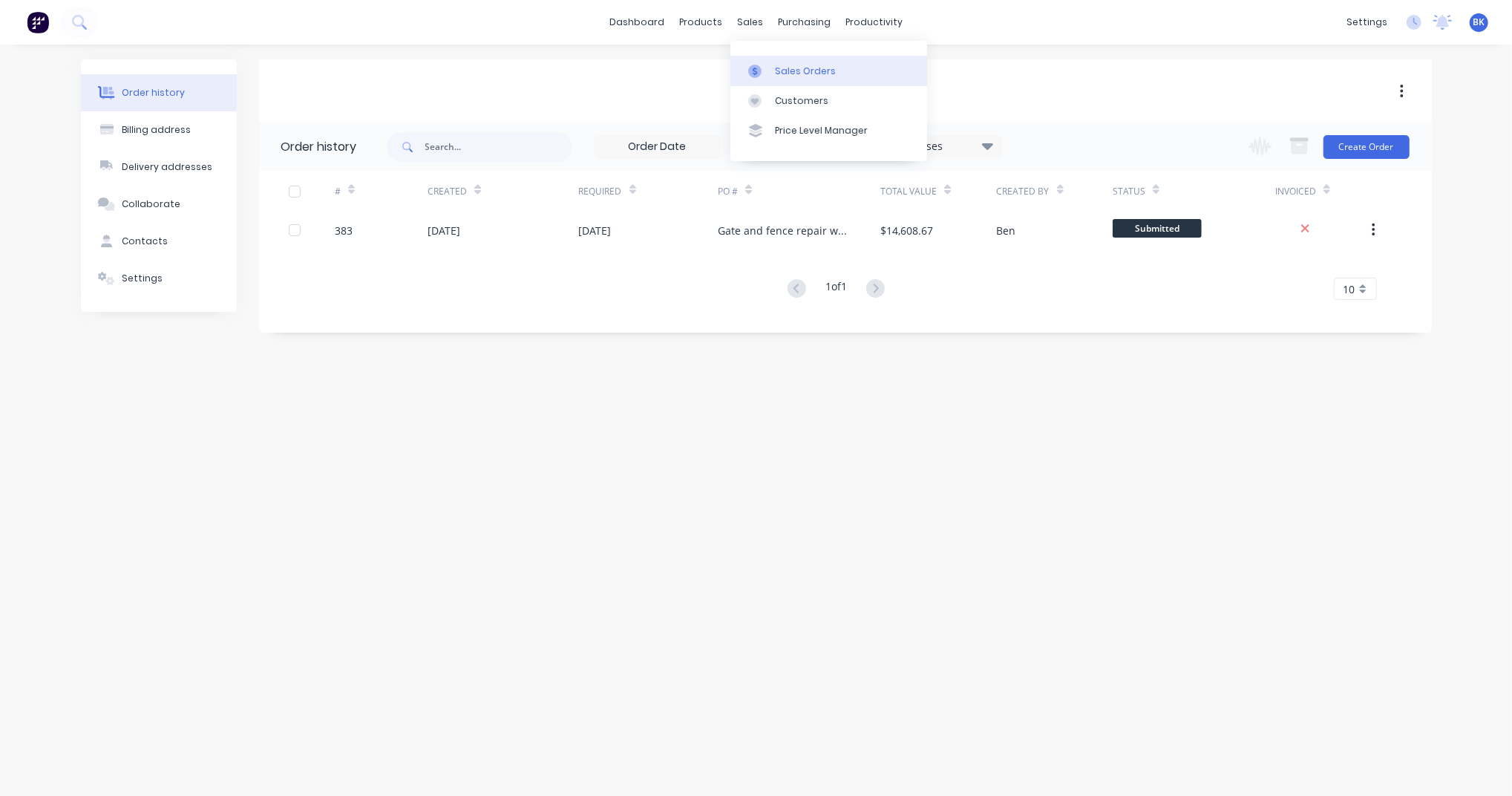
click at [761, 61] on link "Sales Orders" at bounding box center [828, 70] width 196 height 30
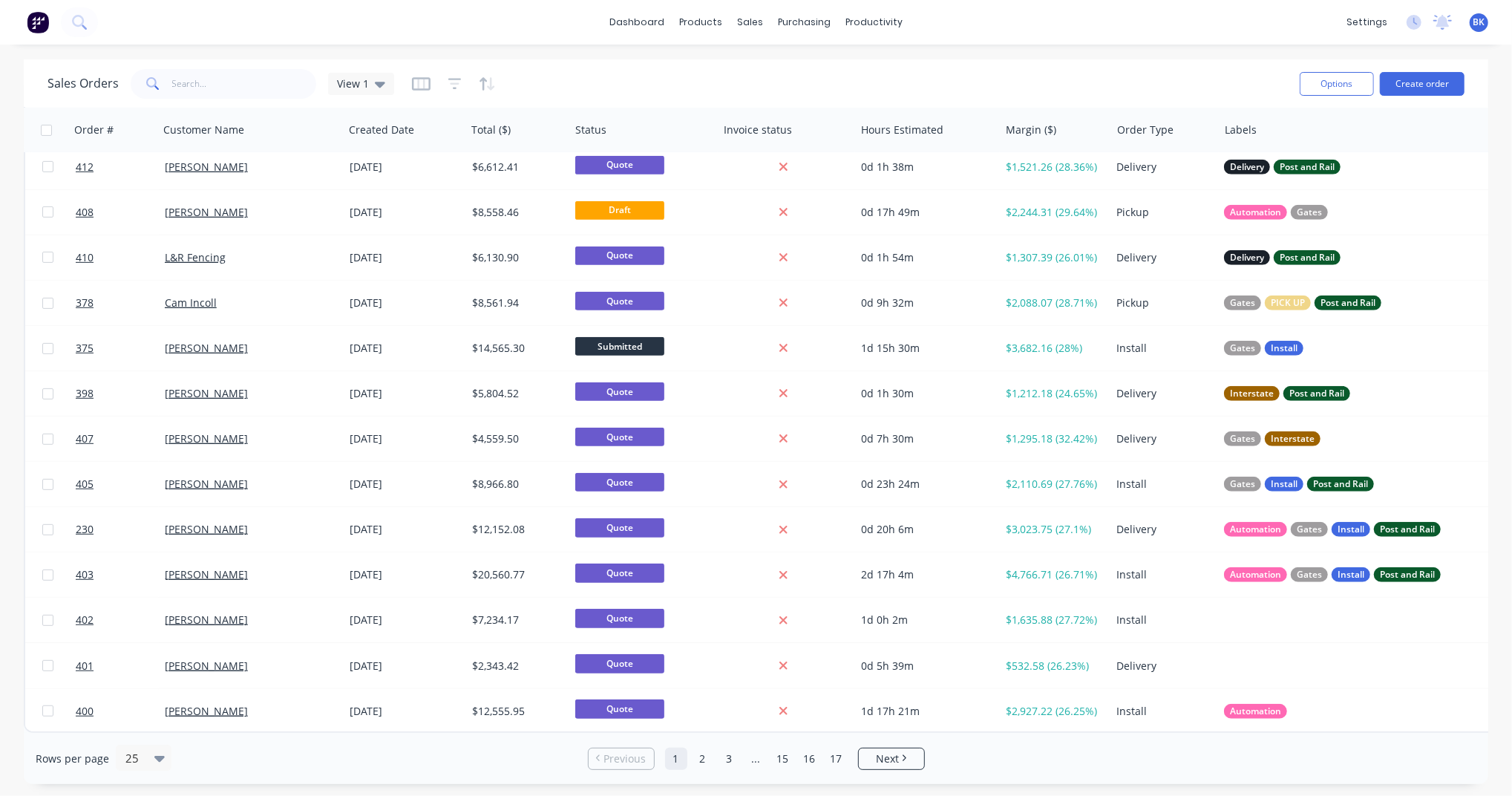
scroll to position [560, 0]
click at [703, 596] on link "2" at bounding box center [703, 759] width 22 height 22
